Goal: Find contact information: Find contact information

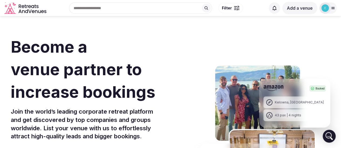
click at [332, 9] on icon at bounding box center [333, 8] width 4 height 4
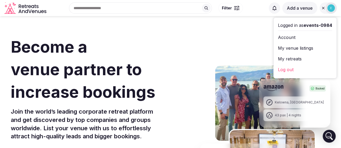
click at [328, 114] on section "Become a venue partner to increase bookings Join the world’s leading corporate …" at bounding box center [170, 136] width 341 height 222
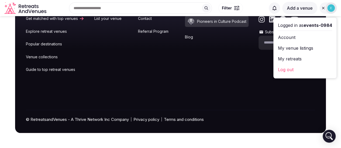
scroll to position [2186, 0]
click at [162, 21] on link "Contact" at bounding box center [156, 18] width 37 height 5
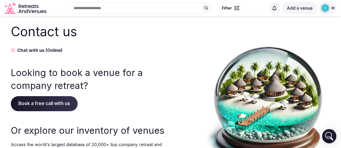
click at [324, 136] on icon "Open Intercom Messenger" at bounding box center [328, 136] width 13 height 13
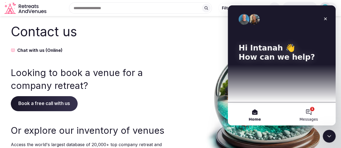
click at [313, 113] on button "1 Messages" at bounding box center [309, 115] width 54 height 22
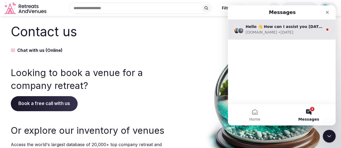
click at [274, 31] on div "RetreatsAndVenues.com" at bounding box center [261, 33] width 32 height 6
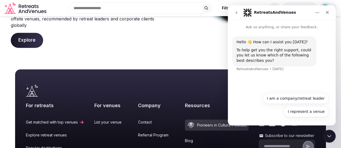
scroll to position [108, 0]
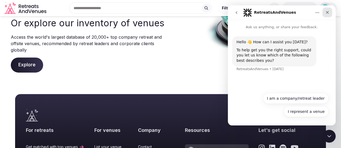
click at [327, 10] on div "Close" at bounding box center [327, 13] width 10 height 10
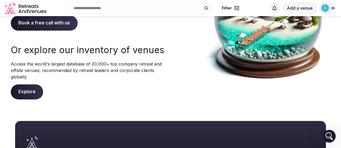
scroll to position [0, 0]
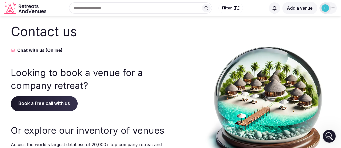
click at [331, 9] on icon at bounding box center [333, 8] width 4 height 4
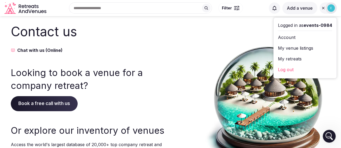
click at [197, 73] on div "Contact us Chat with us (Online) Looking to book a venue for a company retreat?…" at bounding box center [170, 102] width 319 height 158
